Goal: Contribute content: Contribute content

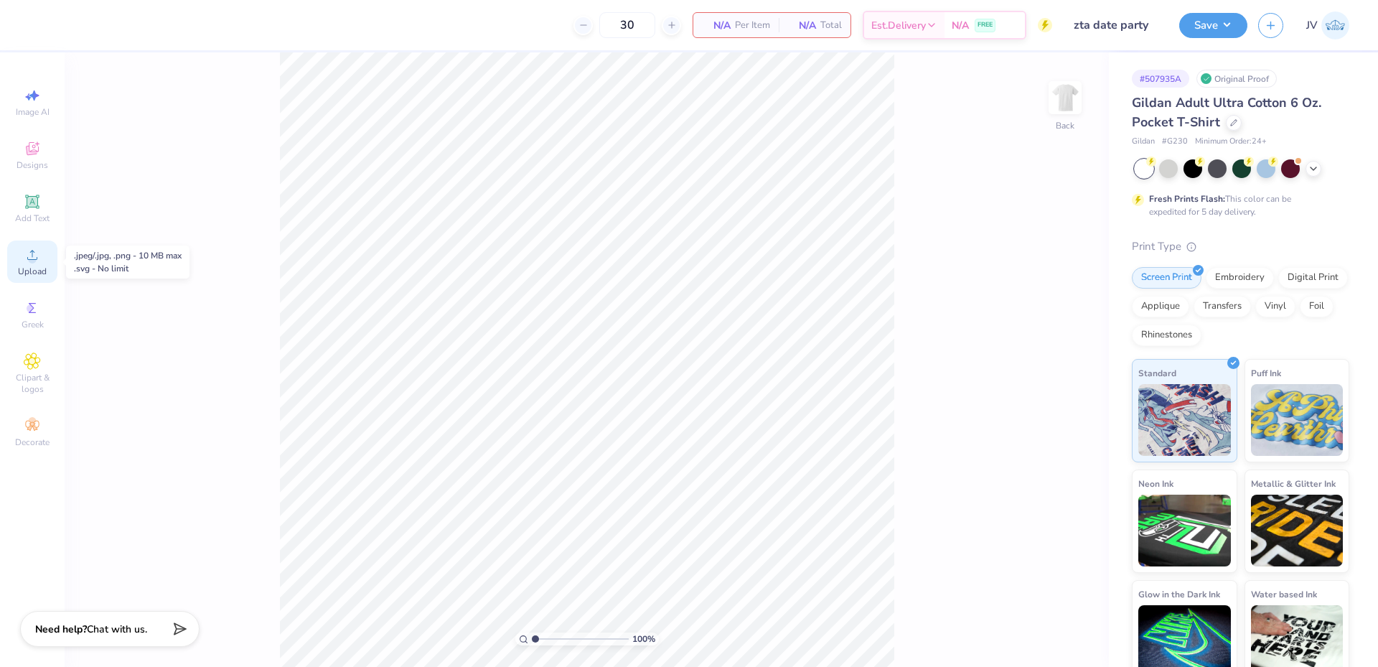
click at [41, 256] on div "Upload" at bounding box center [32, 261] width 50 height 42
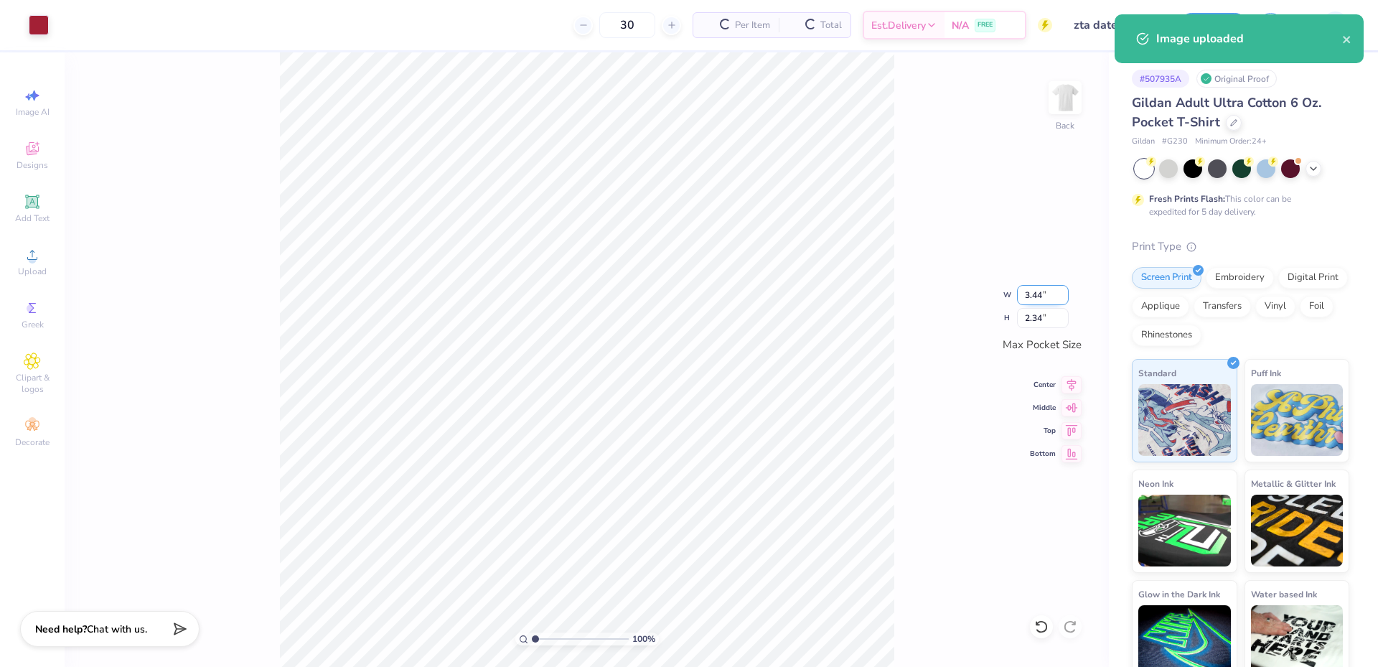
click at [1036, 298] on input "3.44" at bounding box center [1043, 295] width 52 height 20
type input "3.50"
type input "2.38"
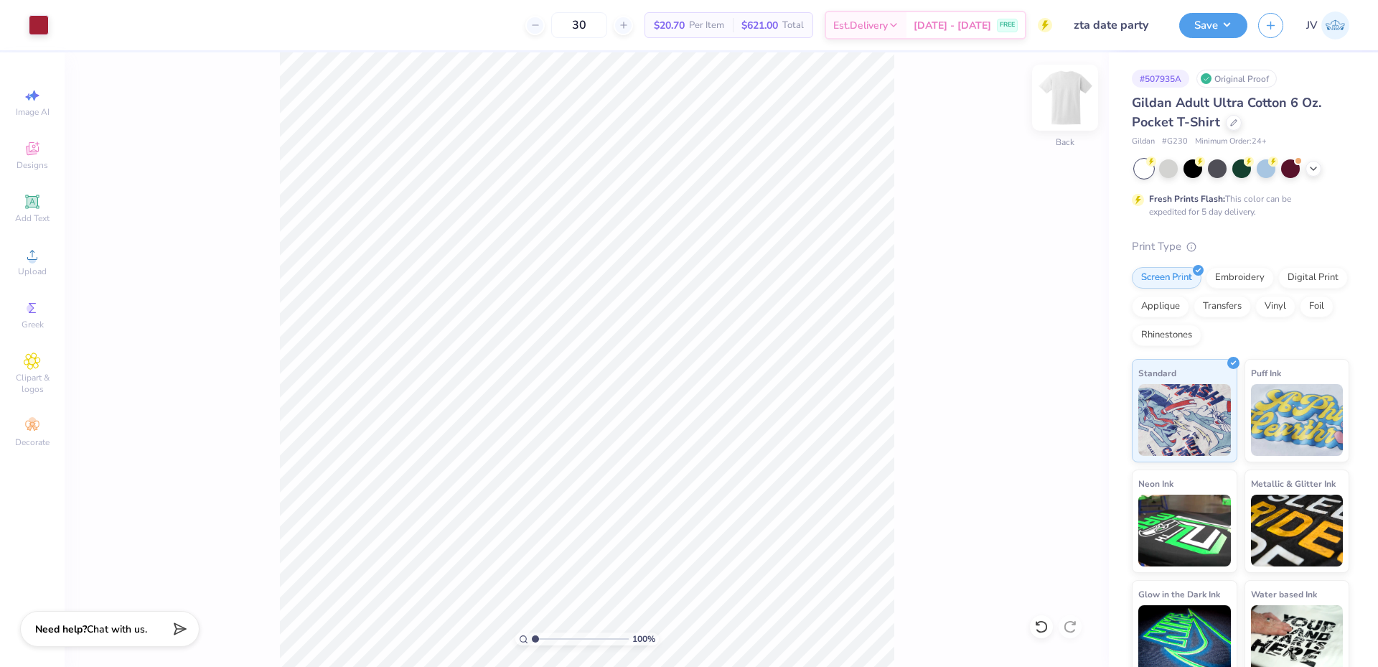
click at [1062, 94] on img at bounding box center [1065, 97] width 57 height 57
click at [27, 268] on span "Upload" at bounding box center [32, 271] width 29 height 11
click at [1050, 298] on input "9.04" at bounding box center [1056, 294] width 52 height 20
click at [1047, 317] on input "11.45" at bounding box center [1056, 317] width 52 height 20
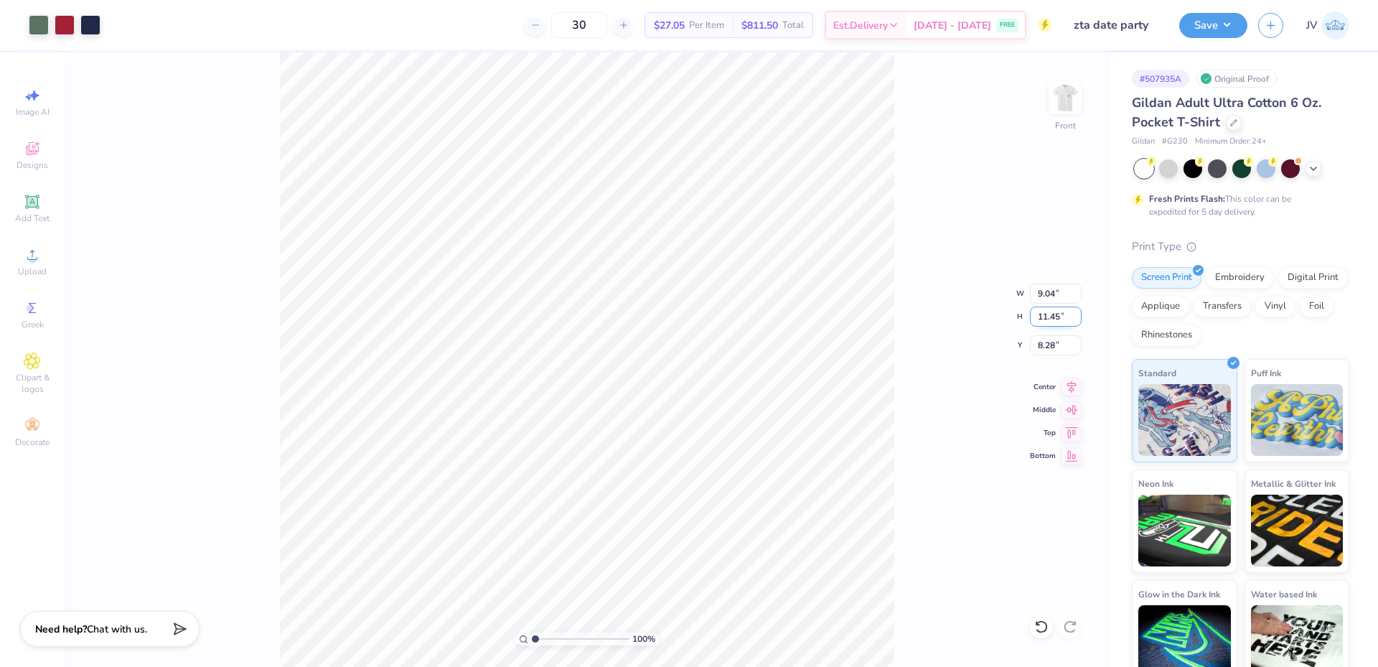
click at [1047, 317] on input "11.45" at bounding box center [1056, 317] width 52 height 20
type input "15"
type input "11.84"
type input "15.00"
click at [1047, 348] on input "6.50" at bounding box center [1056, 345] width 52 height 20
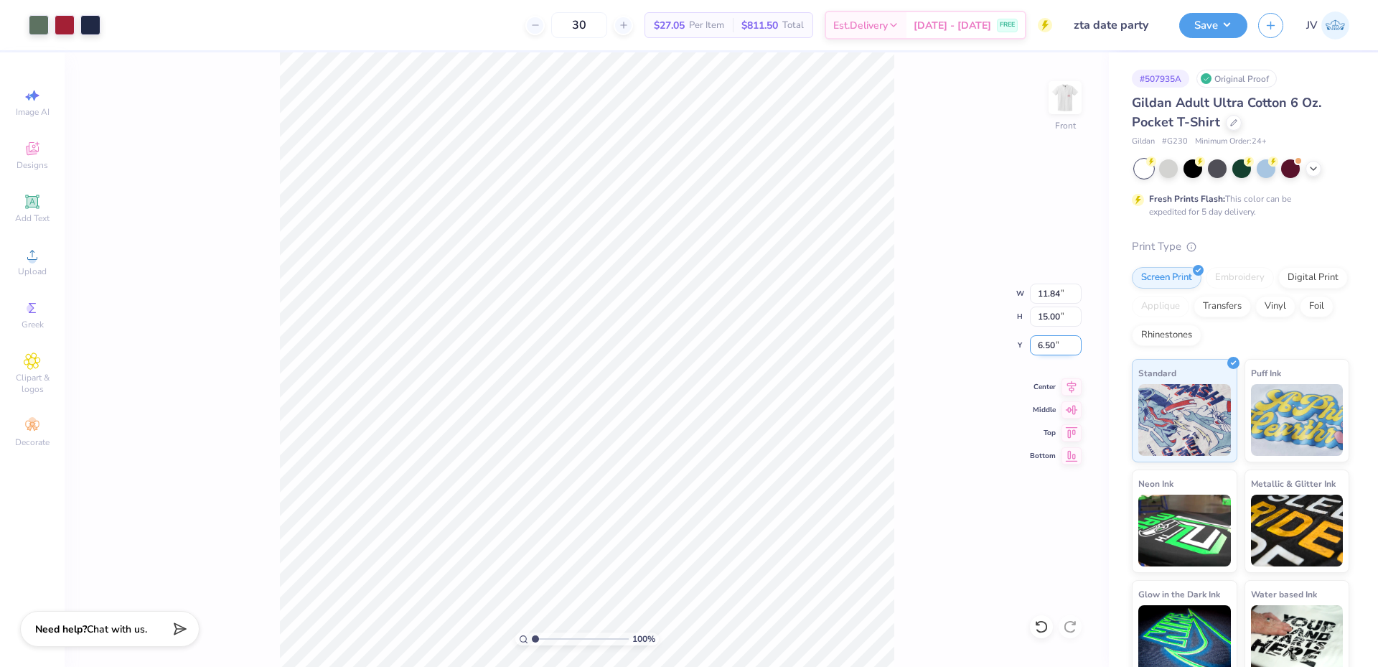
click at [1047, 348] on input "6.50" at bounding box center [1056, 345] width 52 height 20
type input "3.00"
click at [1218, 23] on button "Save" at bounding box center [1213, 23] width 68 height 25
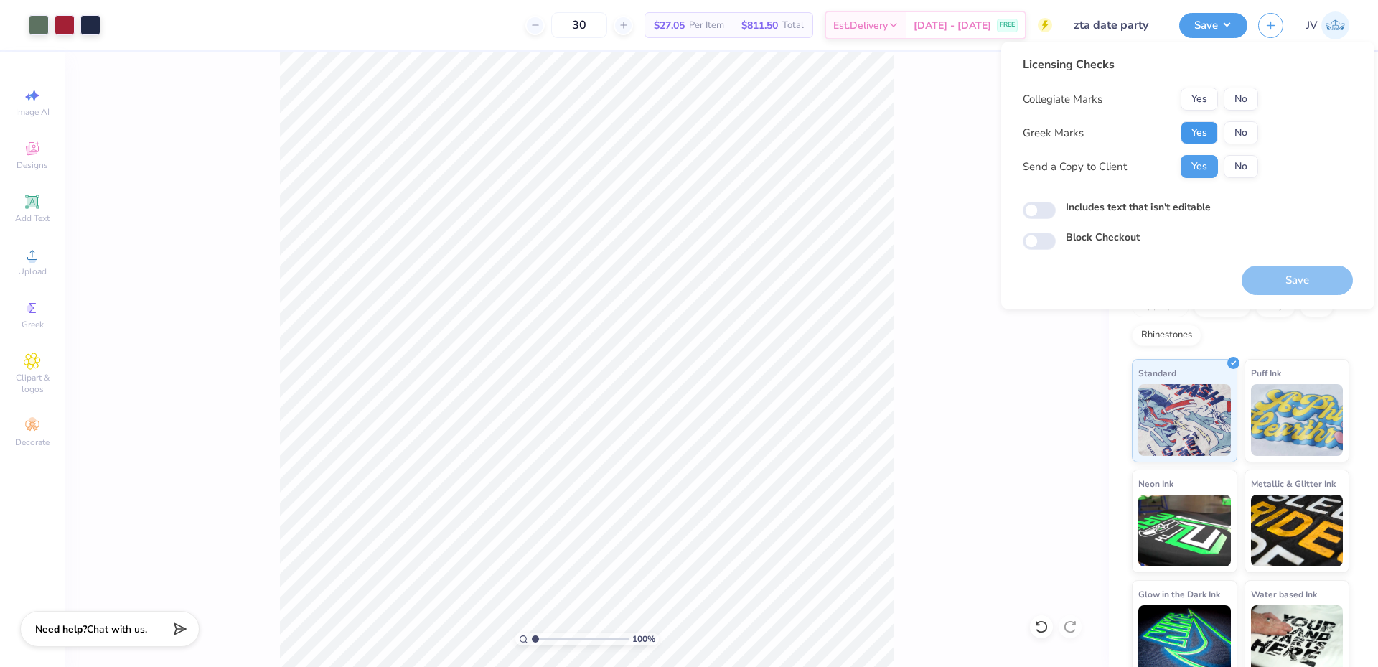
click at [1199, 126] on button "Yes" at bounding box center [1199, 132] width 37 height 23
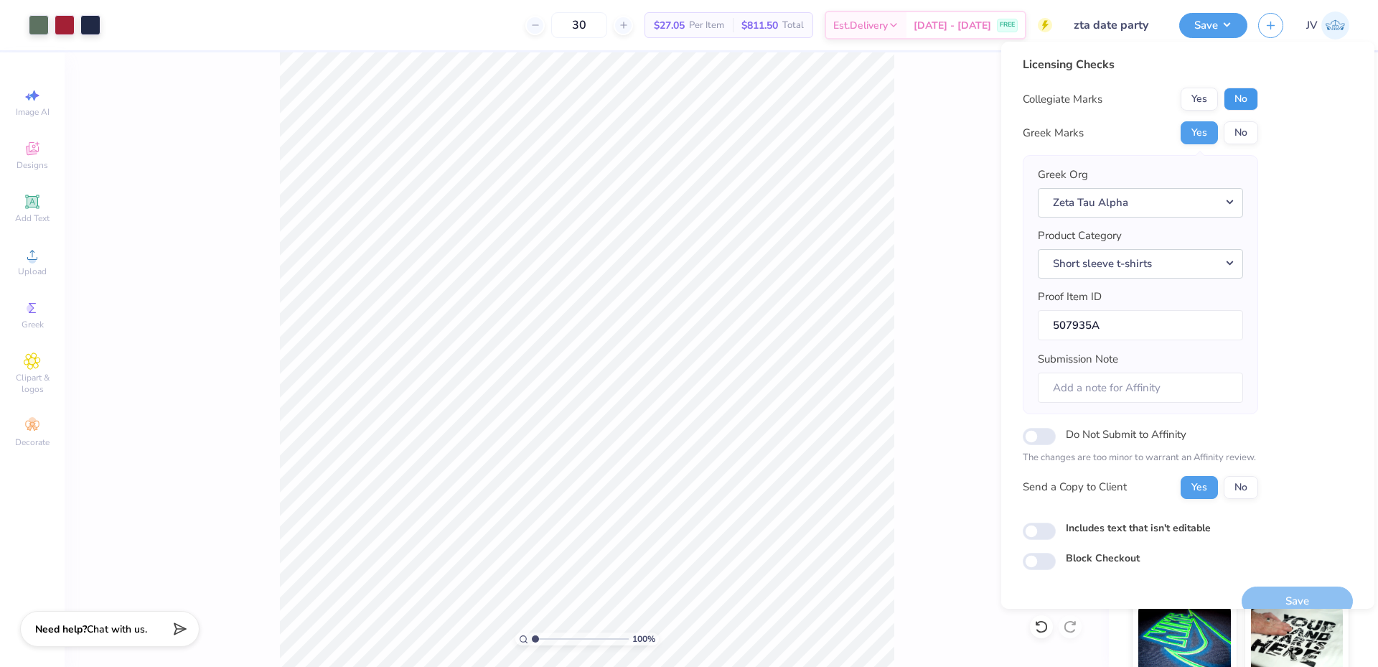
click at [1233, 101] on button "No" at bounding box center [1241, 99] width 34 height 23
click at [1294, 597] on button "Save" at bounding box center [1297, 601] width 111 height 29
click at [911, 90] on div "100 % Front" at bounding box center [587, 359] width 1045 height 615
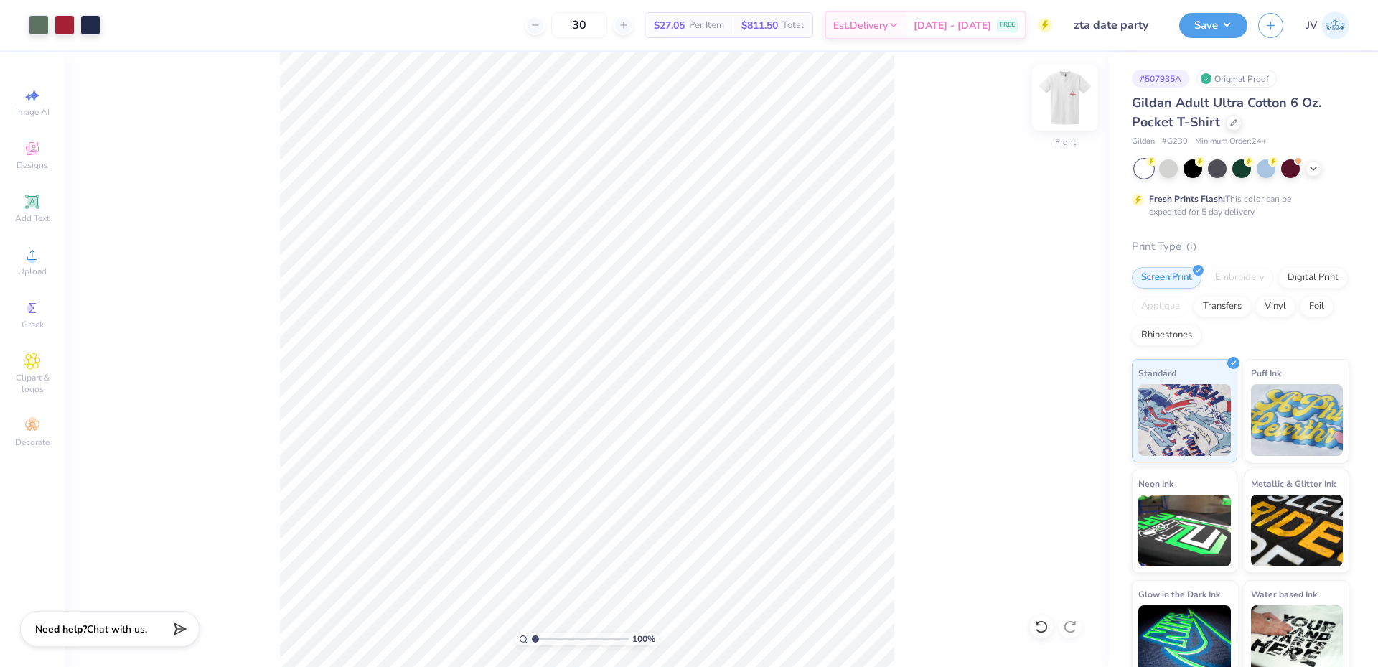
click at [1061, 106] on img at bounding box center [1065, 97] width 57 height 57
click at [22, 262] on div "Upload" at bounding box center [32, 261] width 50 height 42
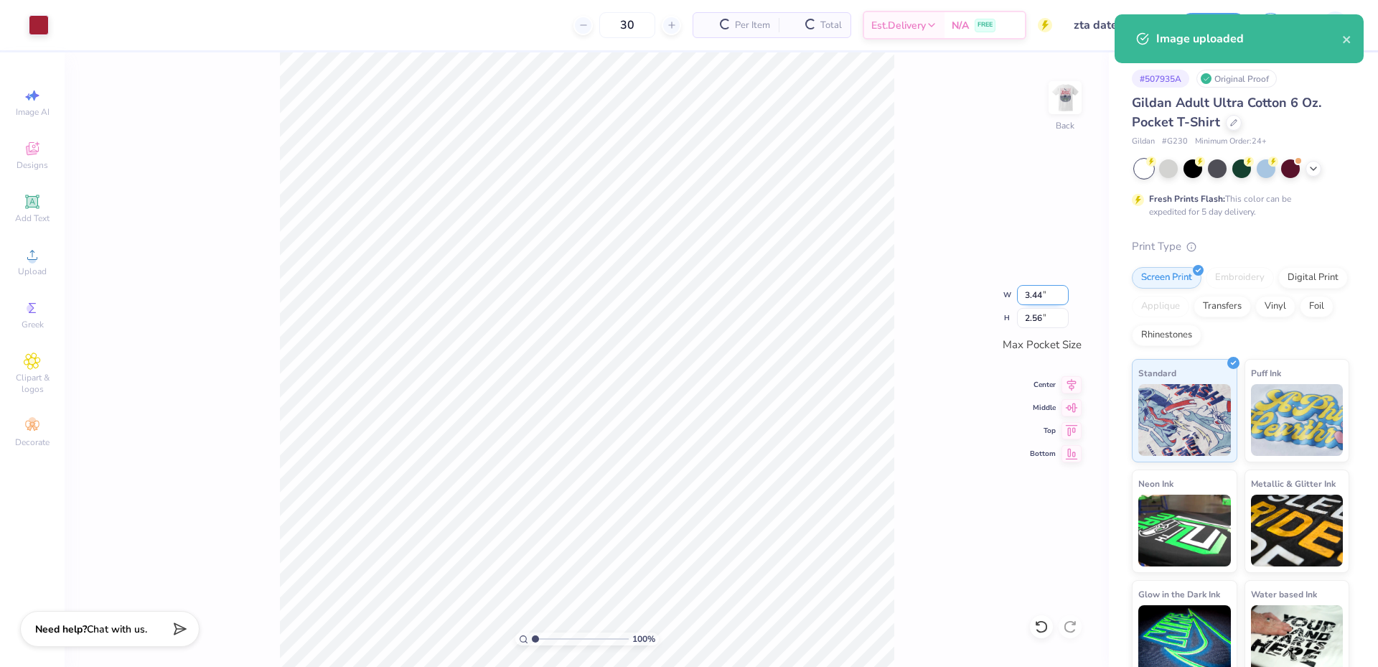
click at [1036, 291] on input "3.44" at bounding box center [1043, 295] width 52 height 20
type input "3.50"
type input "2.61"
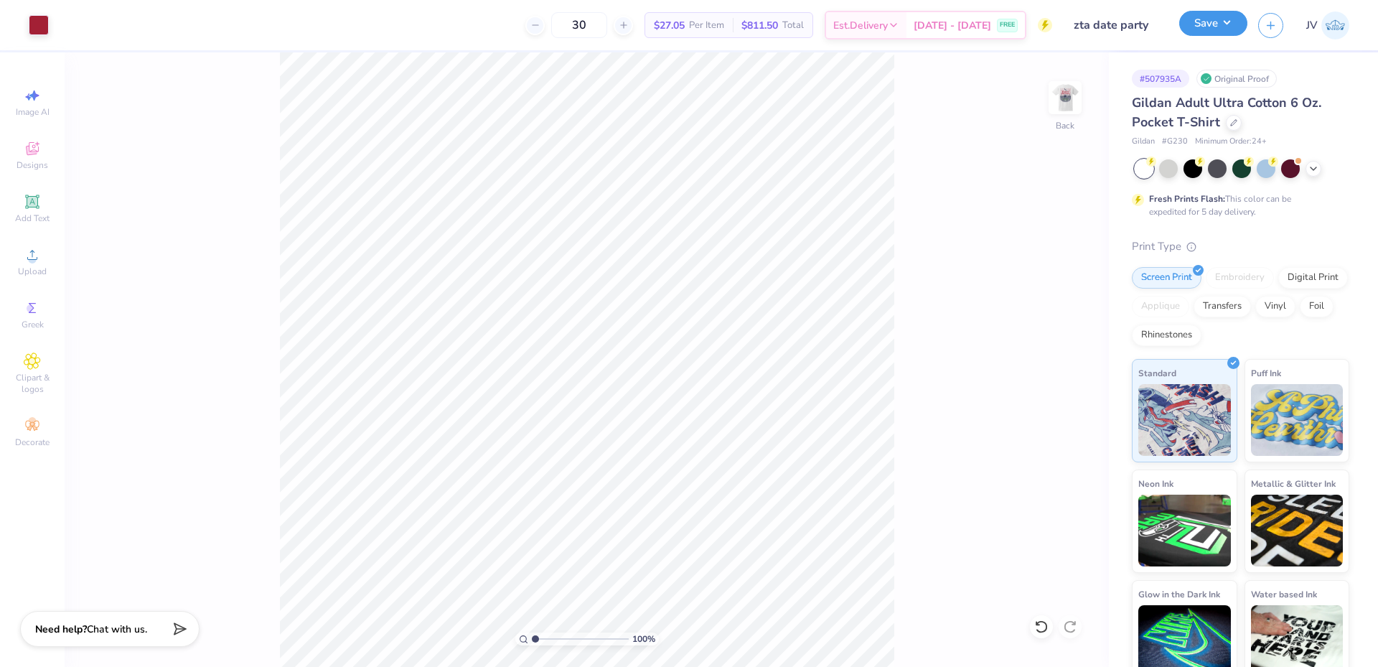
click at [1203, 21] on button "Save" at bounding box center [1213, 23] width 68 height 25
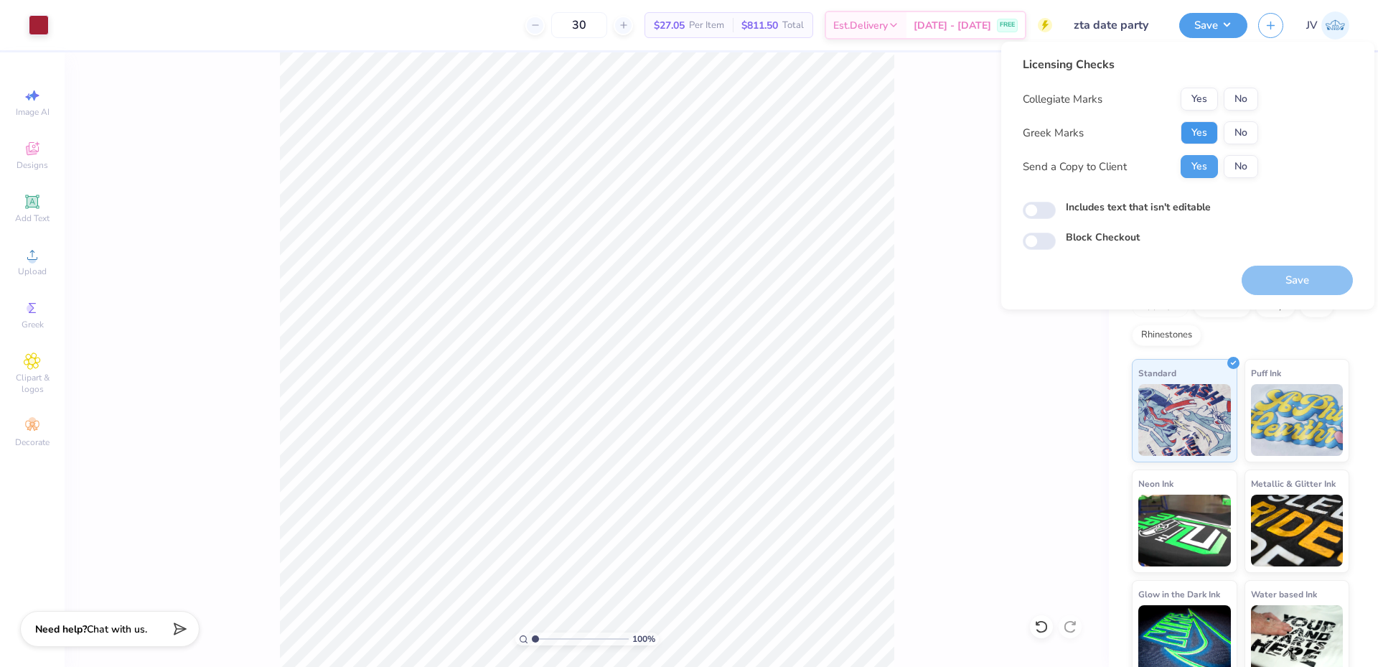
click at [1207, 132] on button "Yes" at bounding box center [1199, 132] width 37 height 23
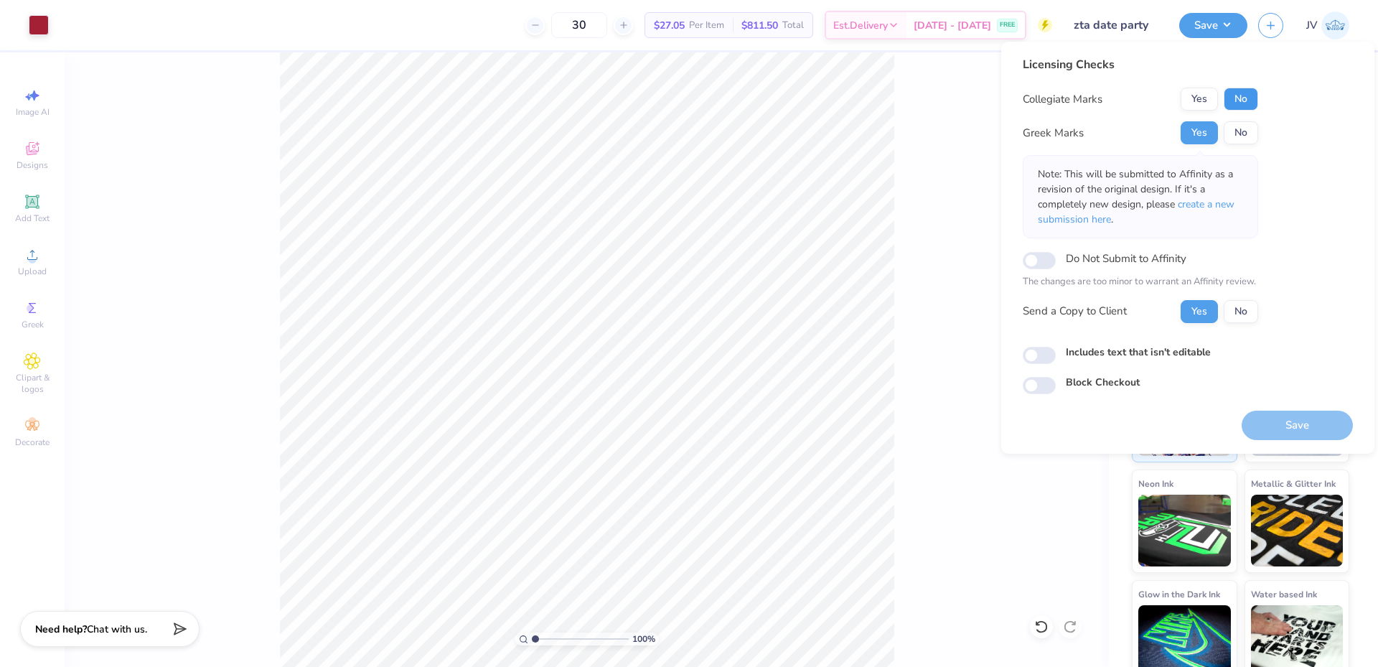
click at [1256, 90] on button "No" at bounding box center [1241, 99] width 34 height 23
click at [1233, 203] on span "create a new submission here" at bounding box center [1136, 211] width 197 height 29
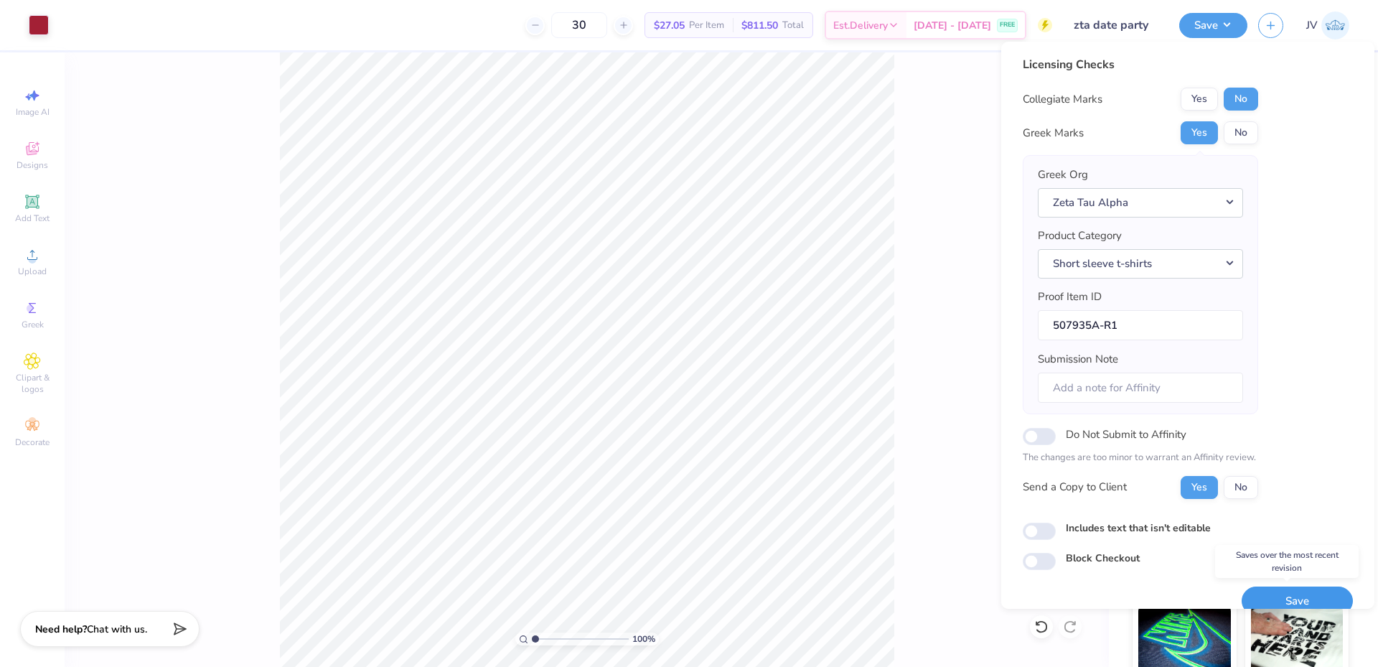
click at [1279, 597] on button "Save" at bounding box center [1297, 601] width 111 height 29
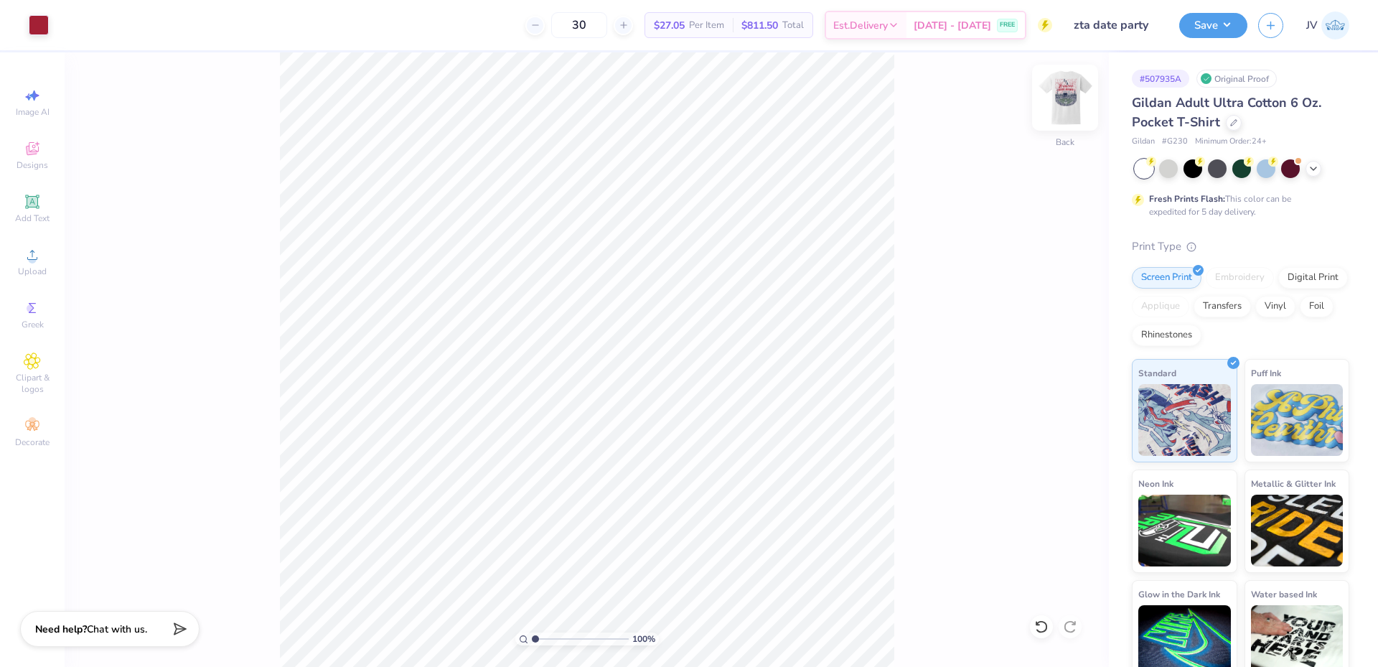
click at [1065, 106] on img at bounding box center [1065, 97] width 57 height 57
click at [1070, 95] on img at bounding box center [1065, 97] width 57 height 57
click at [35, 263] on div "Upload" at bounding box center [32, 261] width 50 height 42
click at [1049, 315] on input "11.45" at bounding box center [1056, 317] width 52 height 20
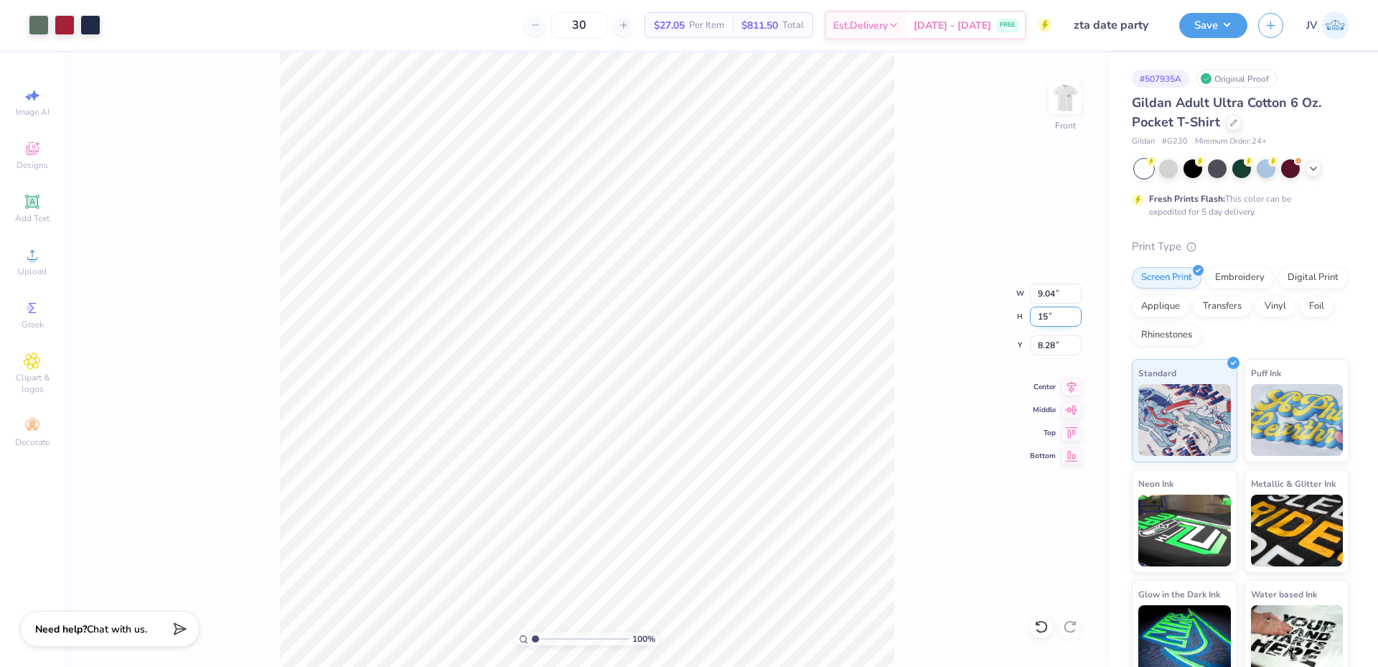
type input "15"
type input "11.84"
type input "15.00"
click at [1046, 340] on input "6.50" at bounding box center [1056, 345] width 52 height 20
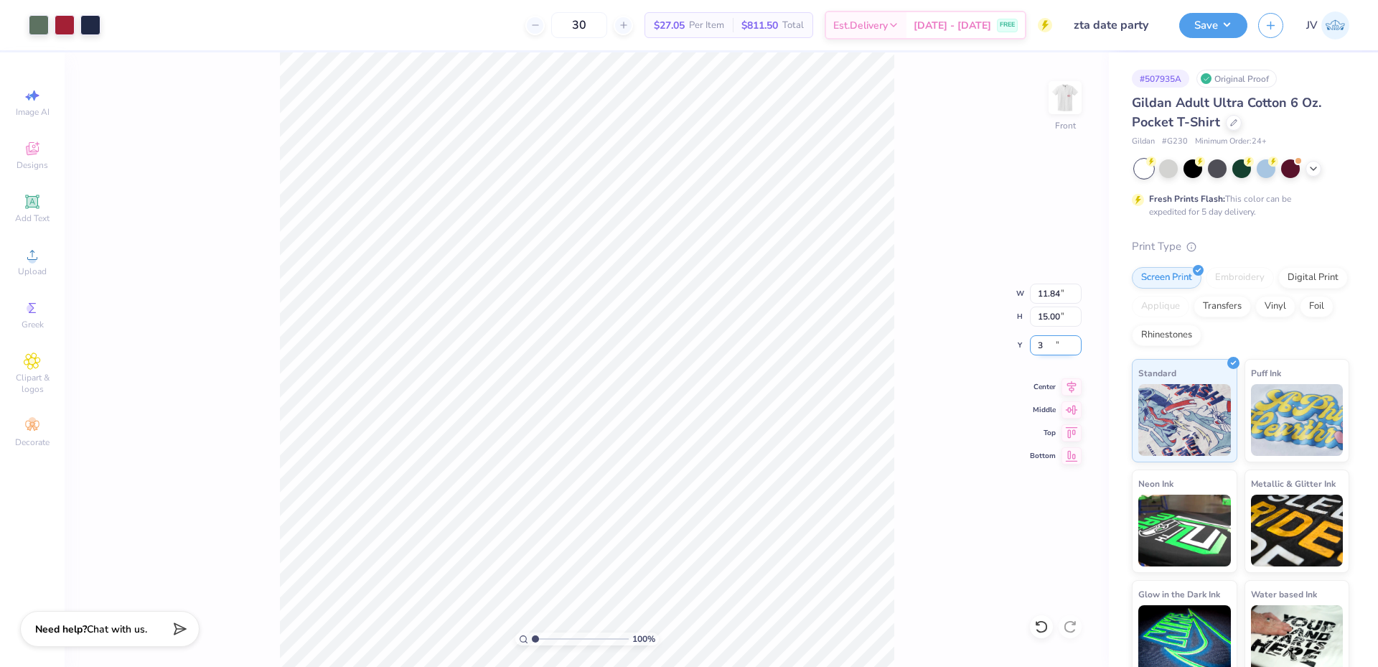
type input "3.00"
click at [1230, 24] on button "Save" at bounding box center [1213, 23] width 68 height 25
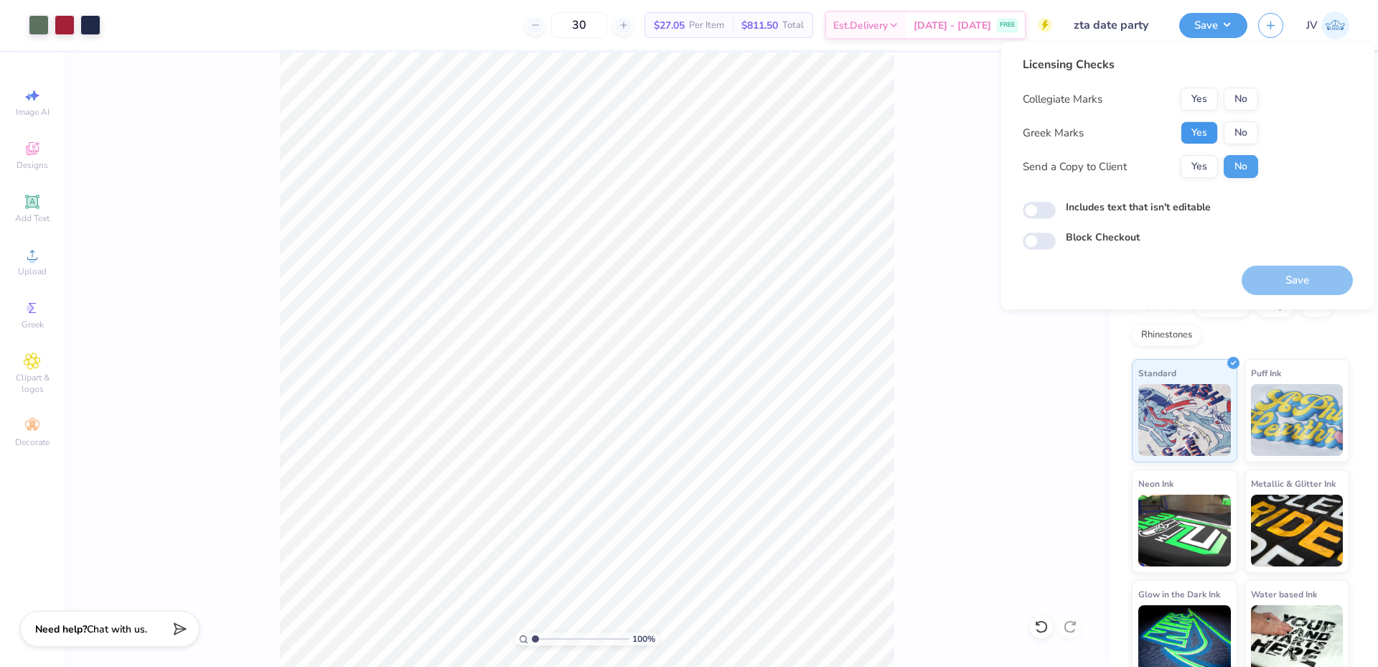
click at [1207, 126] on button "Yes" at bounding box center [1199, 132] width 37 height 23
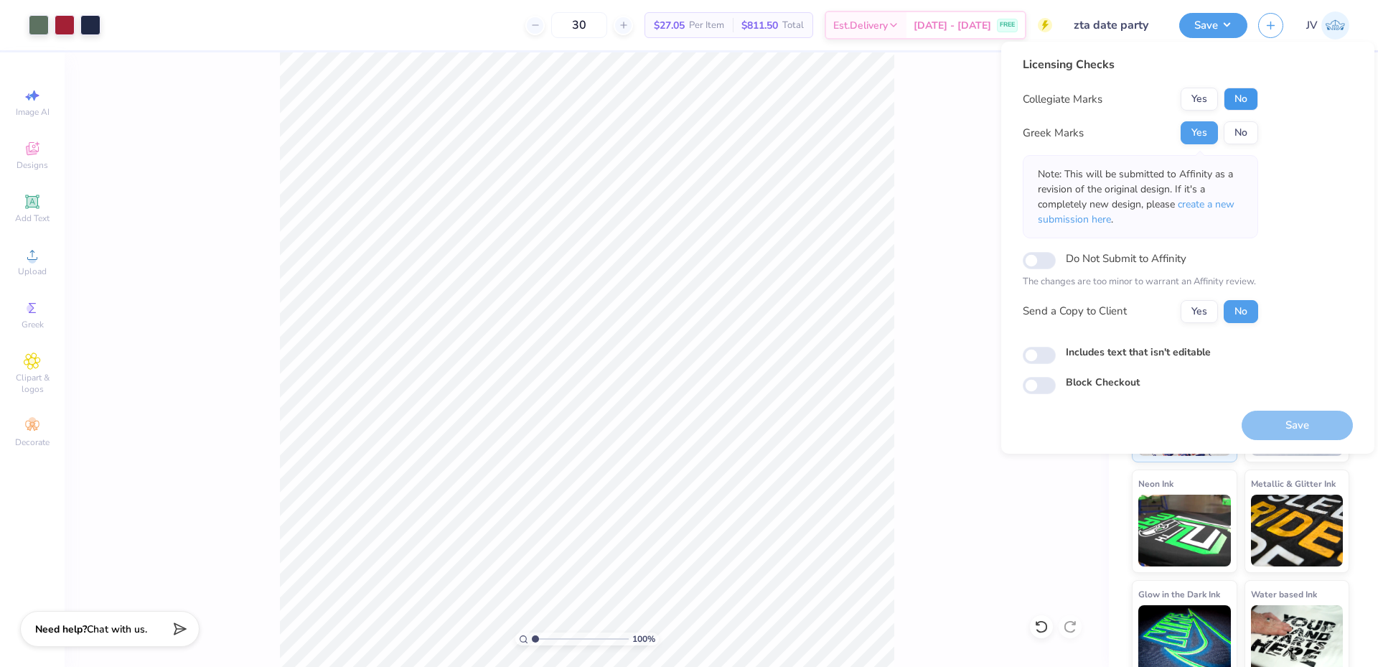
click at [1228, 102] on button "No" at bounding box center [1241, 99] width 34 height 23
click at [1195, 213] on p "Note: This will be submitted to Affinity as a revision of the original design. …" at bounding box center [1140, 197] width 205 height 60
click at [1195, 206] on span "create a new submission here" at bounding box center [1136, 211] width 197 height 29
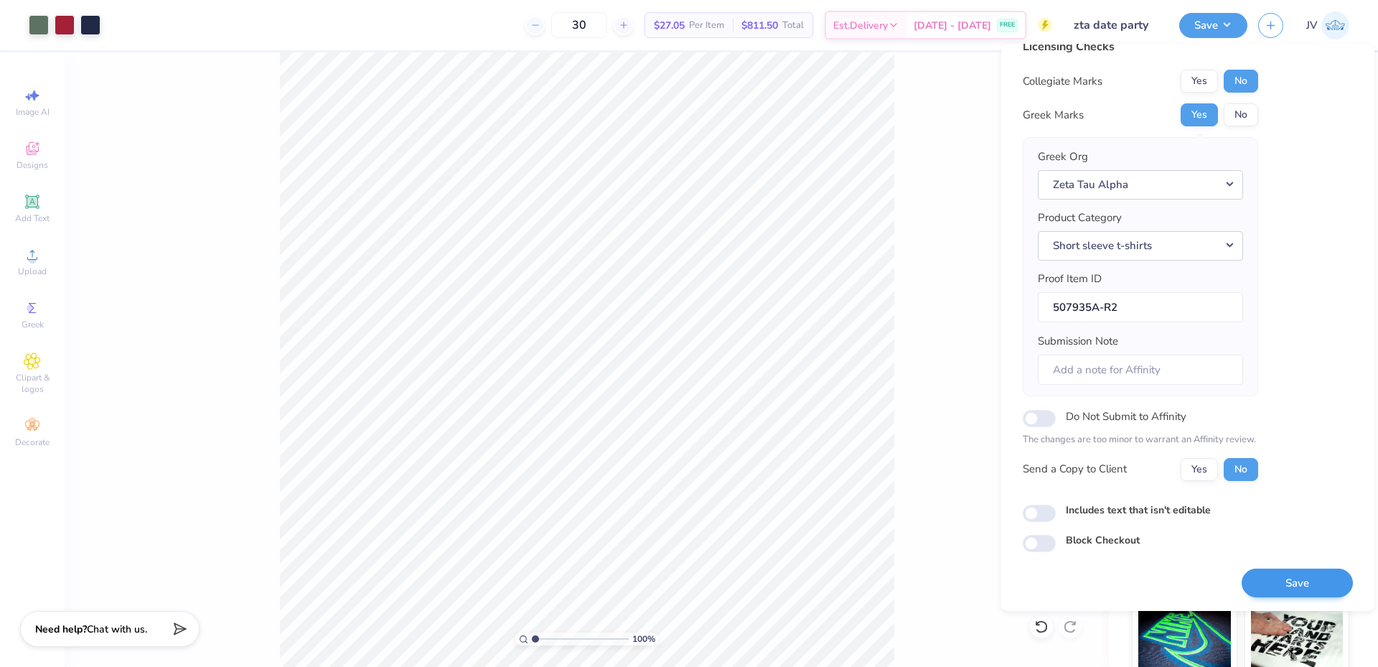
scroll to position [21, 0]
click at [1268, 589] on button "Save" at bounding box center [1297, 582] width 111 height 29
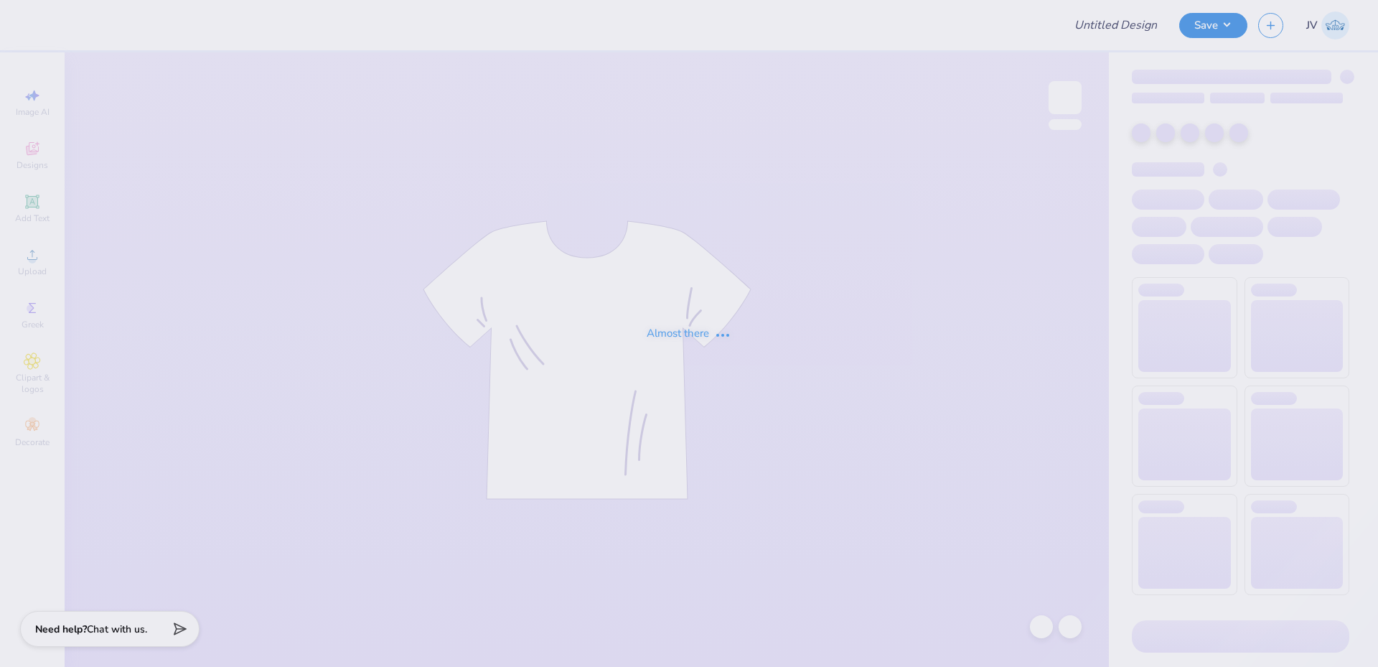
type input "[US_STATE][GEOGRAPHIC_DATA] : [PERSON_NAME]"
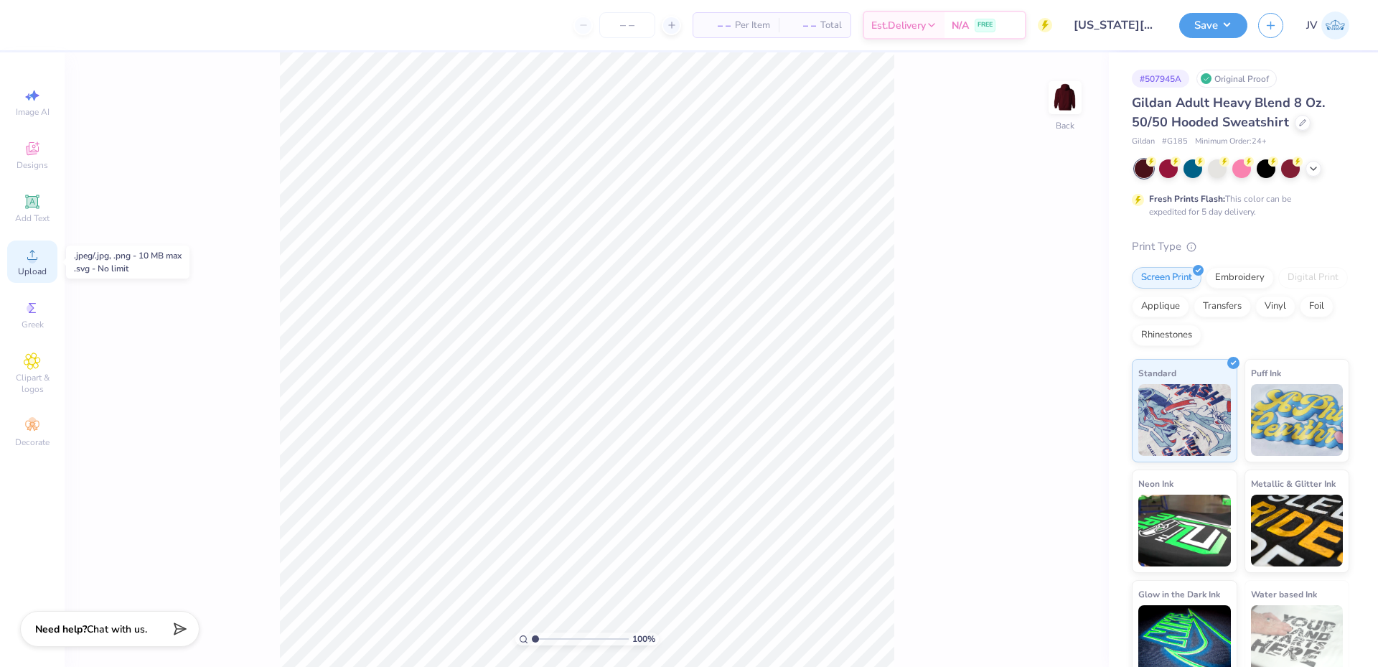
click at [28, 264] on div "Upload" at bounding box center [32, 261] width 50 height 42
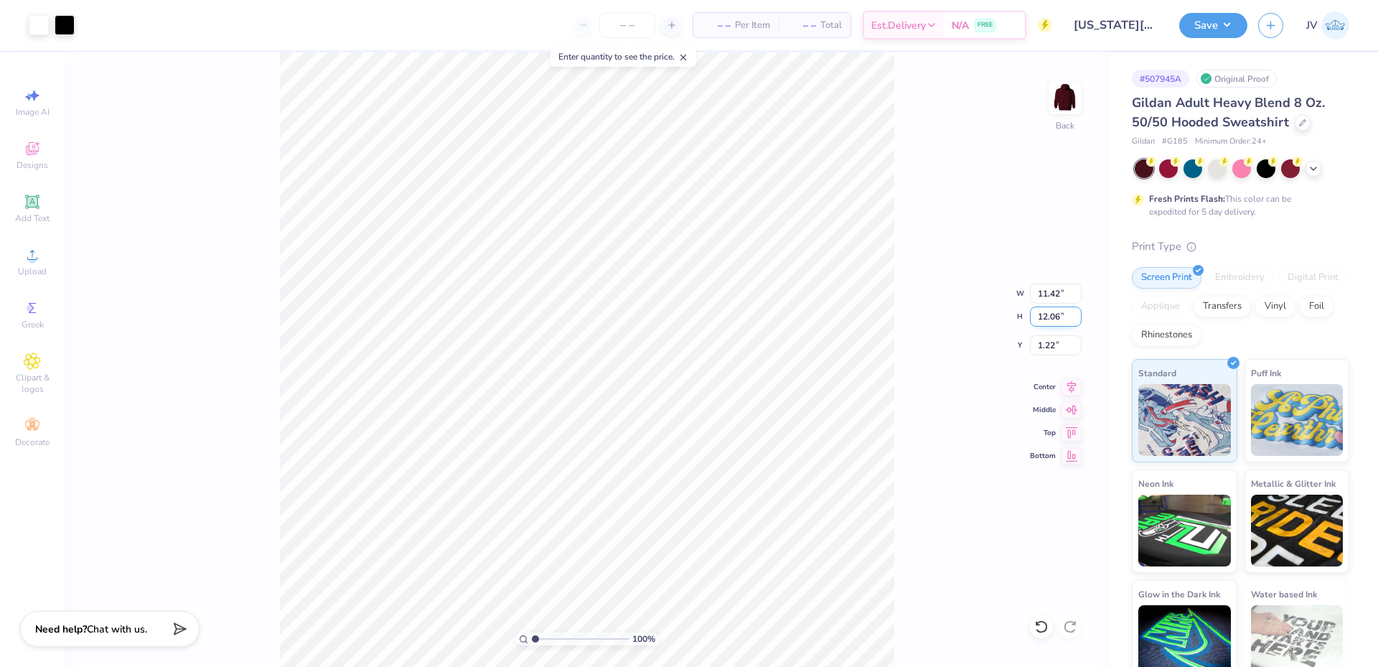
click at [1045, 316] on input "12.06" at bounding box center [1056, 317] width 52 height 20
type input "10.5"
type input "9.94"
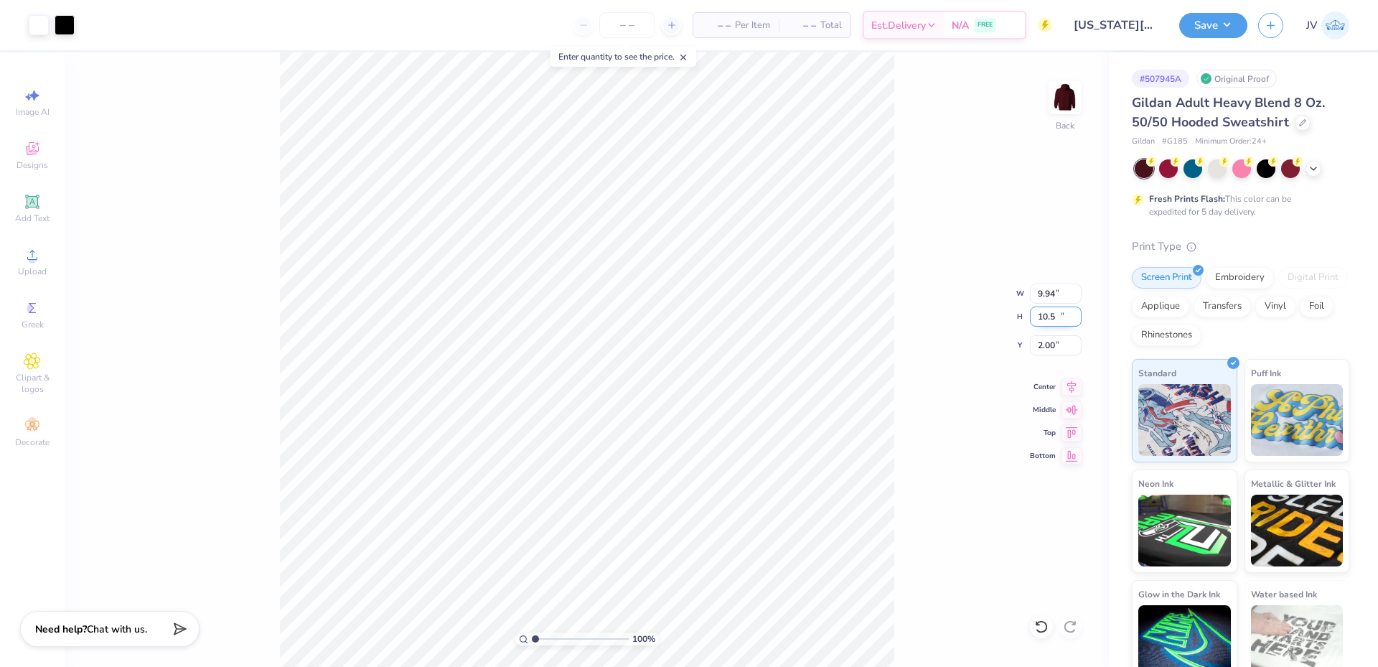
type input "10.50"
type input "2.00"
click at [954, 309] on div "100 % Back W 9.94 9.94 " H 10.50 10.50 " Y 2.00 2.00 " Center Middle Top Bottom" at bounding box center [587, 359] width 1045 height 615
click at [1216, 31] on button "Save" at bounding box center [1213, 23] width 68 height 25
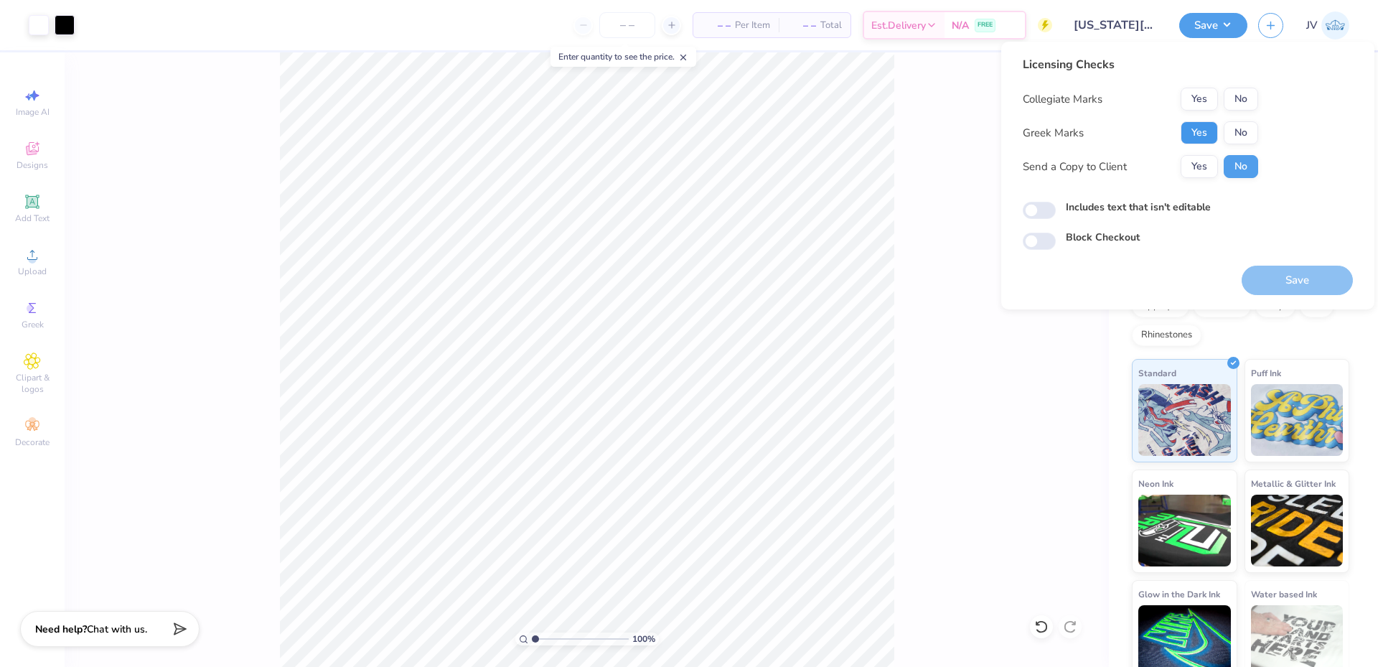
click at [1197, 124] on button "Yes" at bounding box center [1199, 132] width 37 height 23
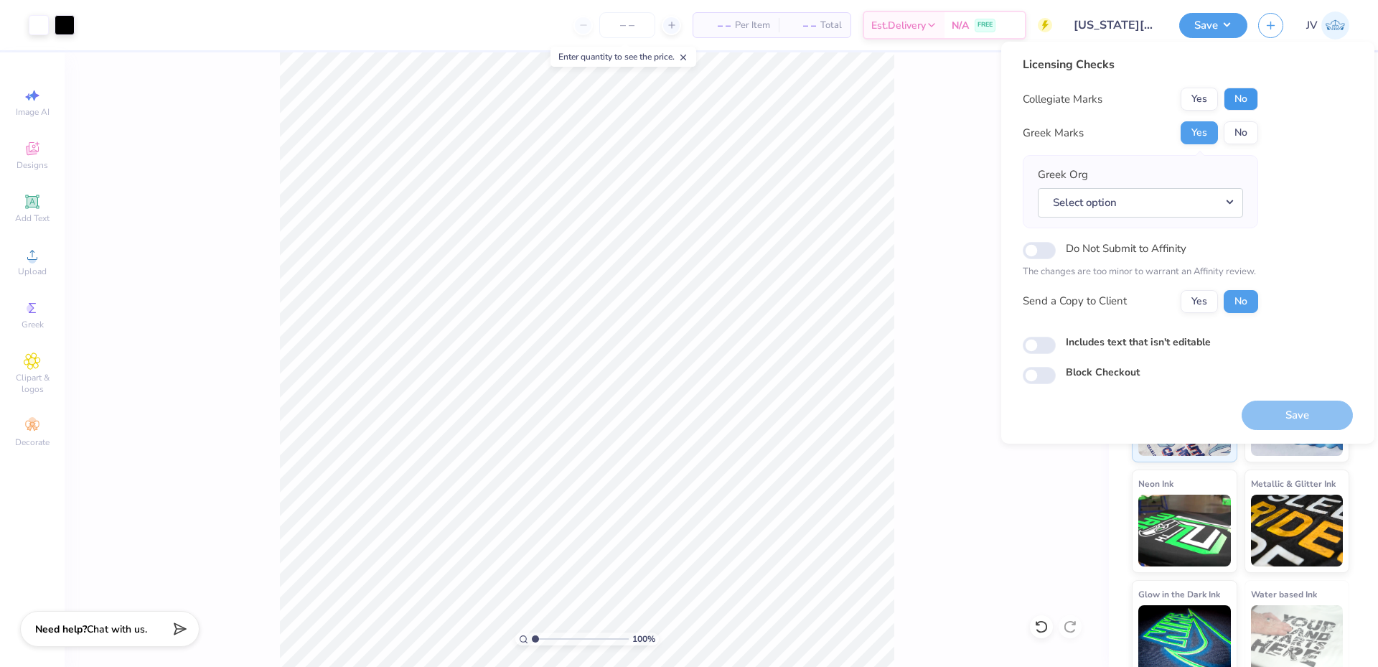
click at [1241, 97] on button "No" at bounding box center [1241, 99] width 34 height 23
click at [1111, 204] on button "Select option" at bounding box center [1140, 202] width 205 height 29
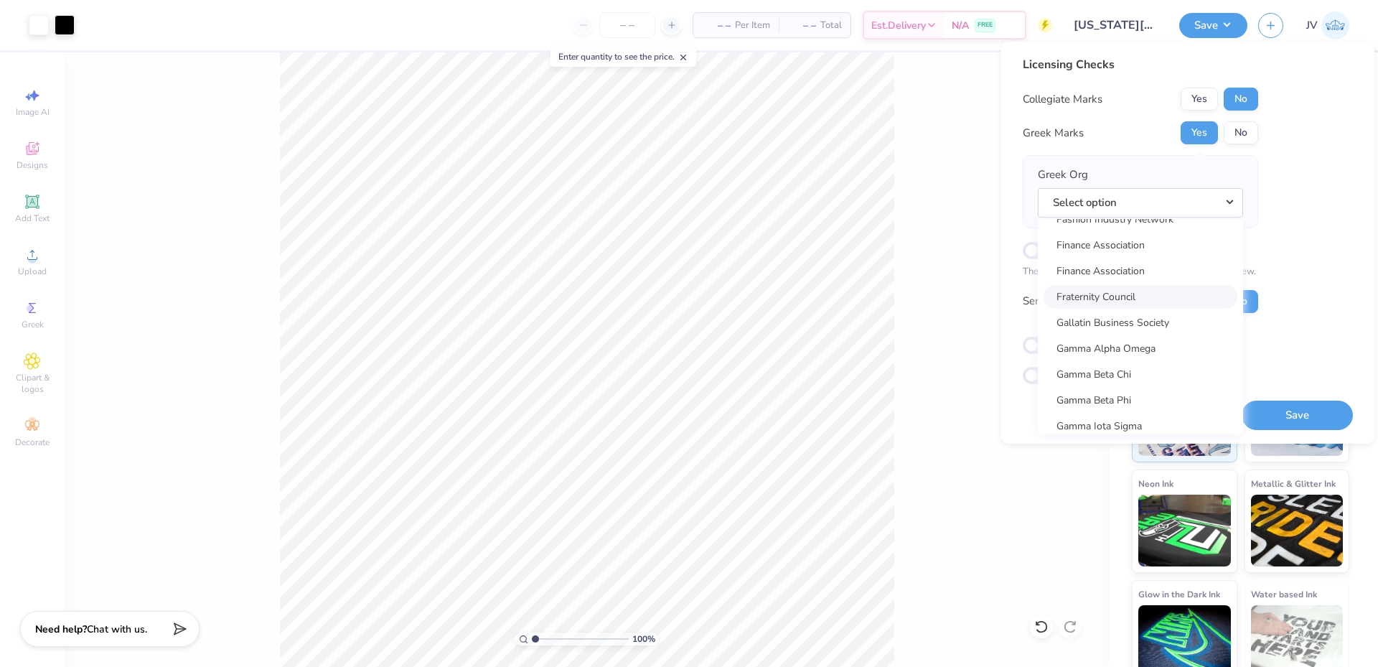
scroll to position [4546, 0]
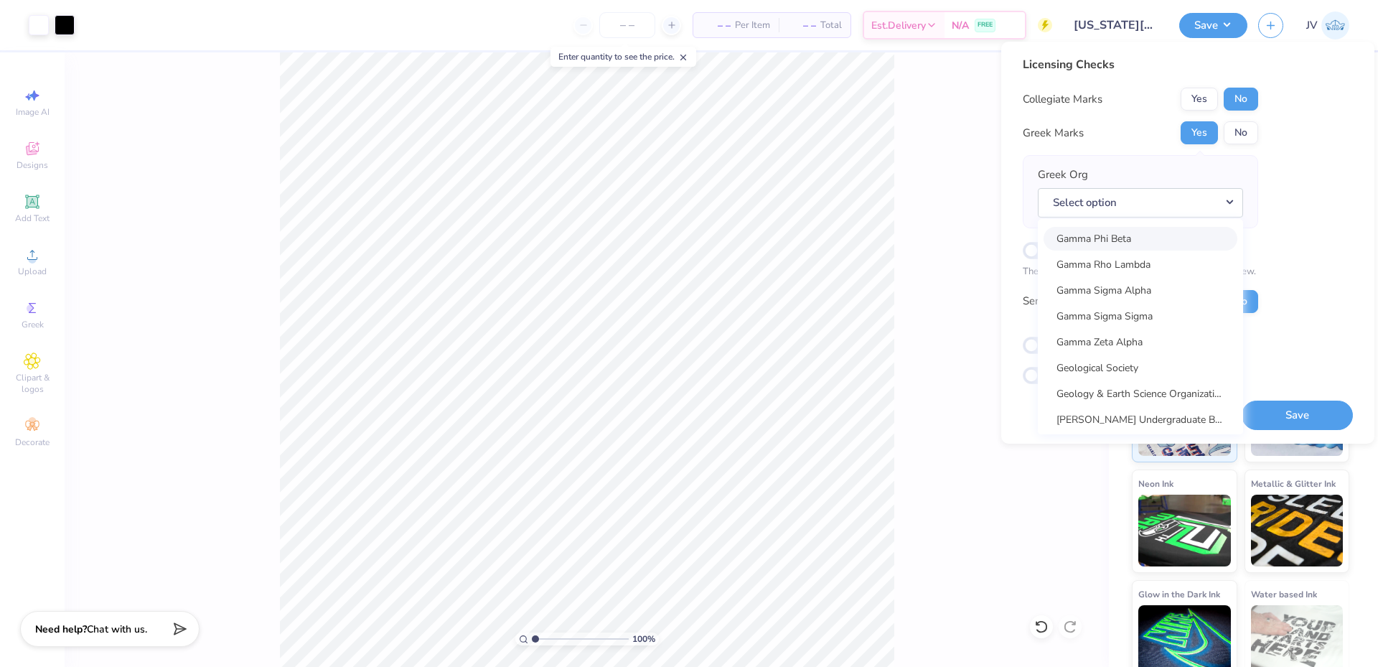
click at [1141, 234] on link "Gamma Phi Beta" at bounding box center [1141, 239] width 194 height 24
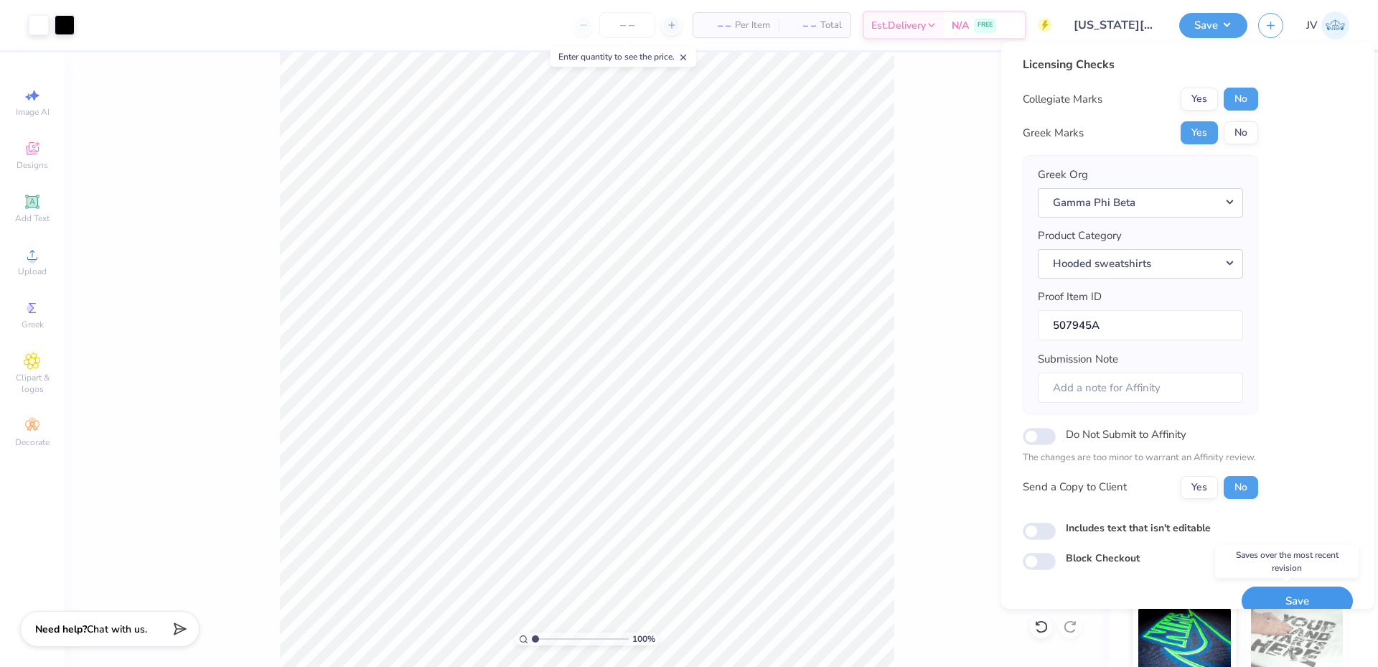
click at [1276, 594] on button "Save" at bounding box center [1297, 601] width 111 height 29
